Goal: Entertainment & Leisure: Browse casually

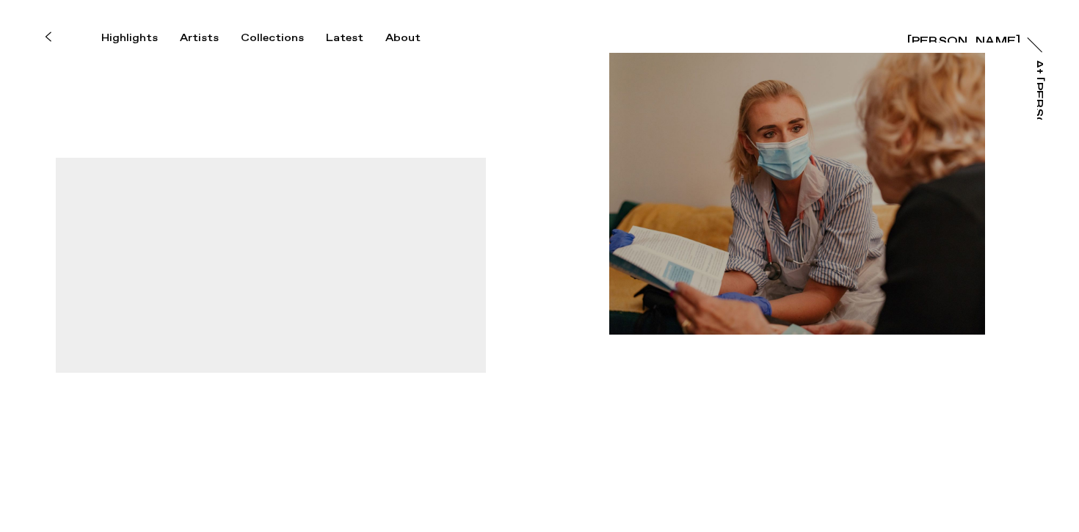
scroll to position [63, 0]
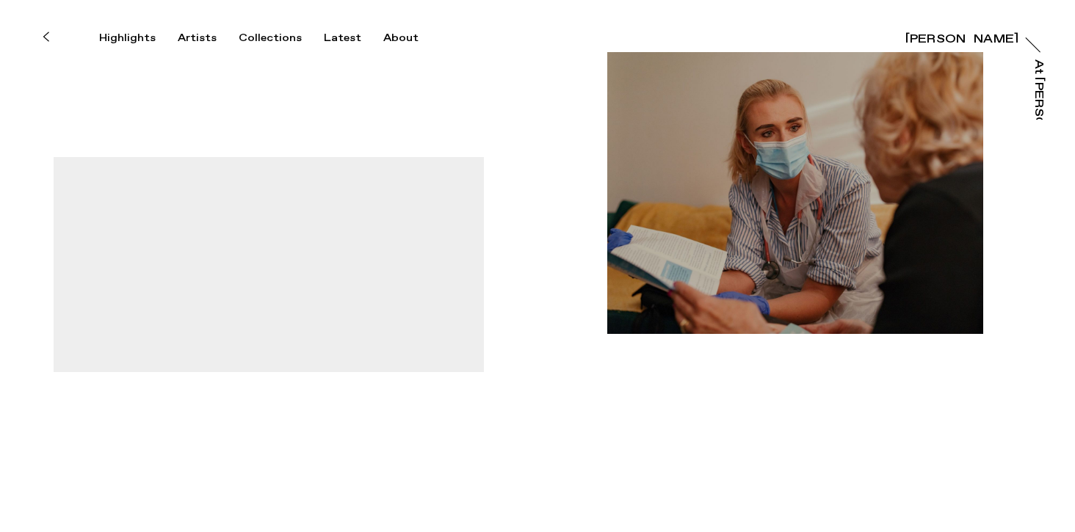
click at [752, 231] on img "button" at bounding box center [795, 193] width 376 height 282
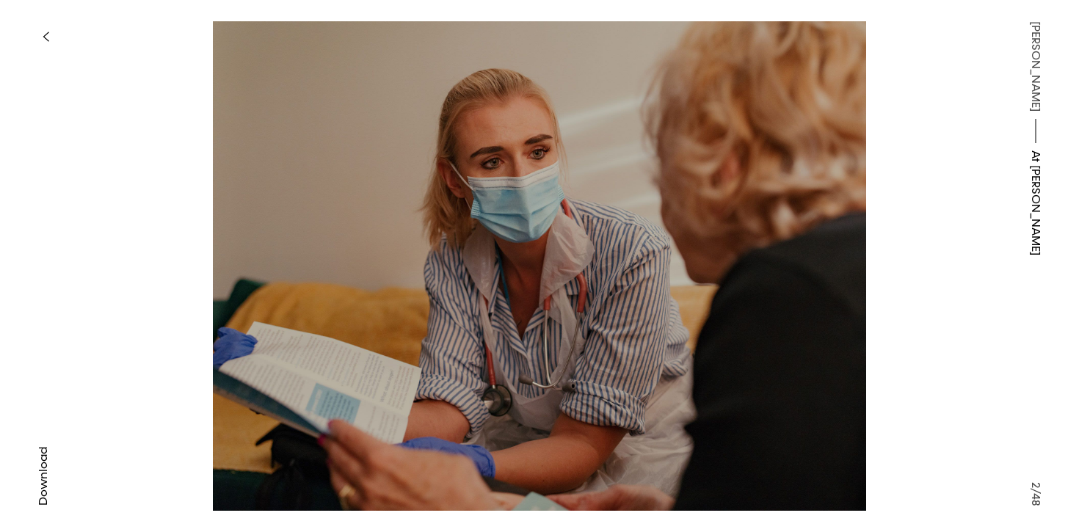
click at [36, 38] on button "button" at bounding box center [45, 37] width 32 height 32
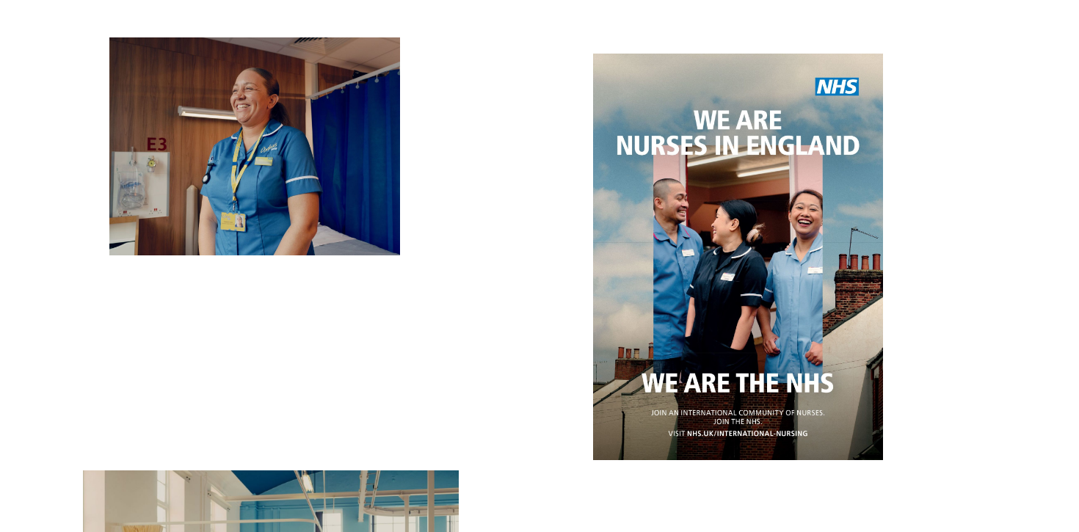
scroll to position [40, 0]
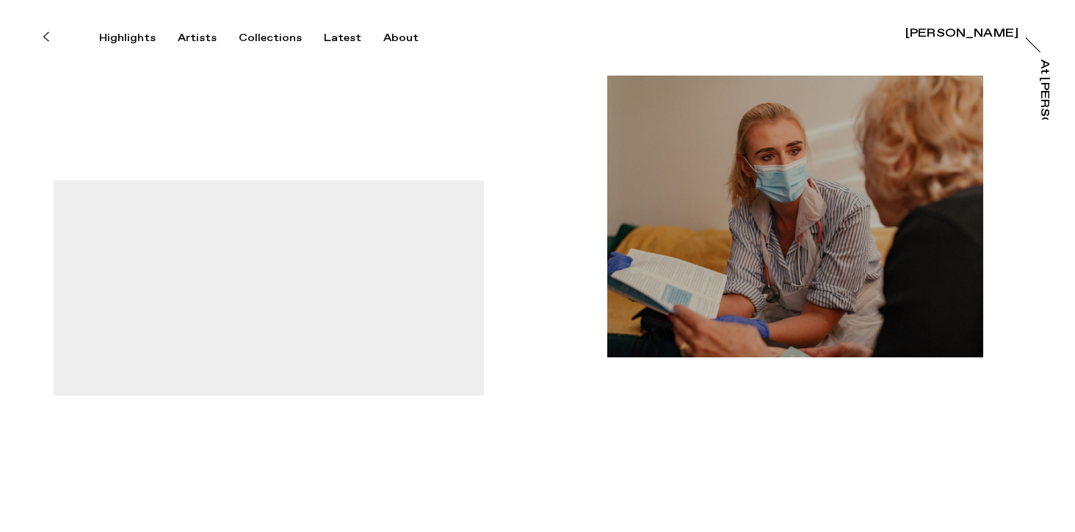
click at [341, 264] on video "button" at bounding box center [269, 288] width 430 height 215
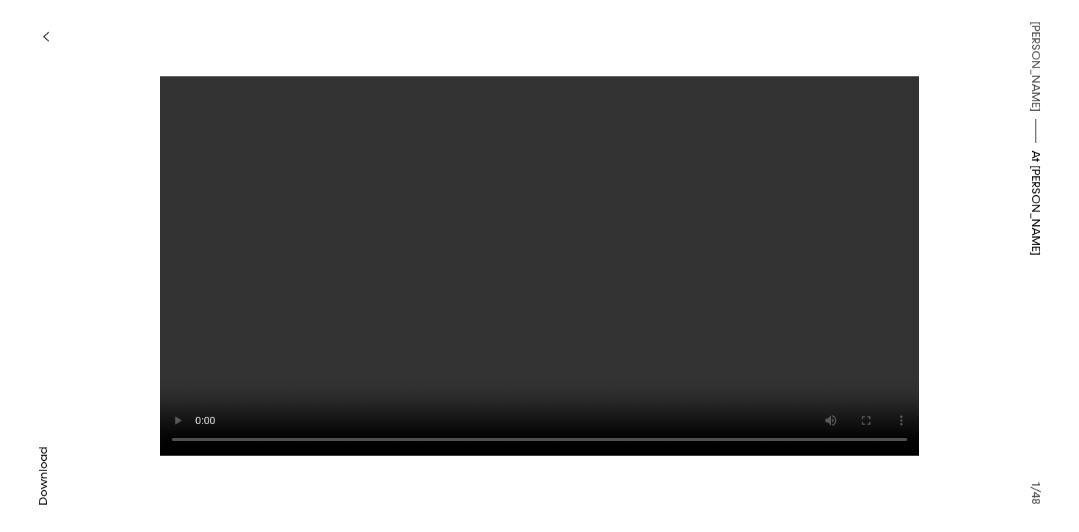
click at [40, 43] on button "button" at bounding box center [45, 37] width 32 height 32
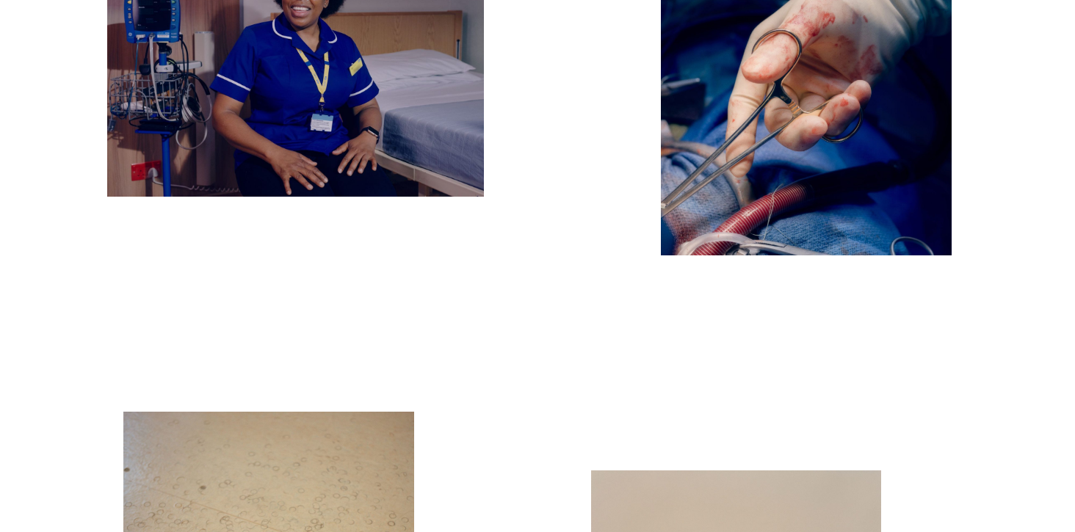
scroll to position [3066, 0]
